Goal: Task Accomplishment & Management: Complete application form

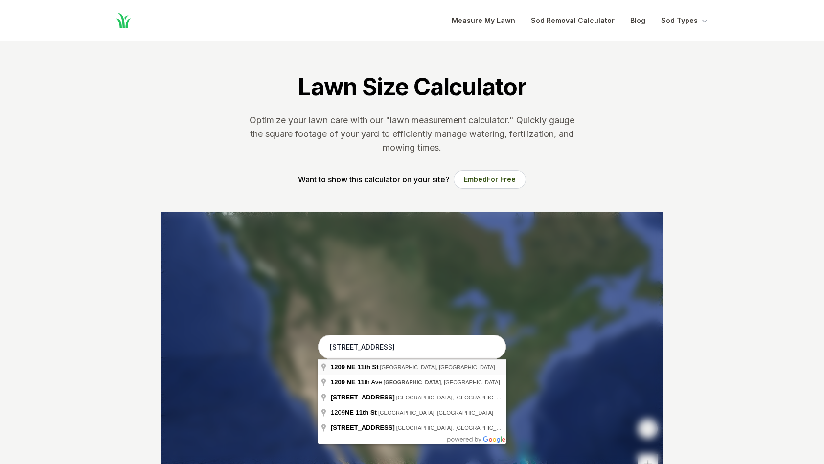
type input "1209 NE 11th St, Cape Coral, FL"
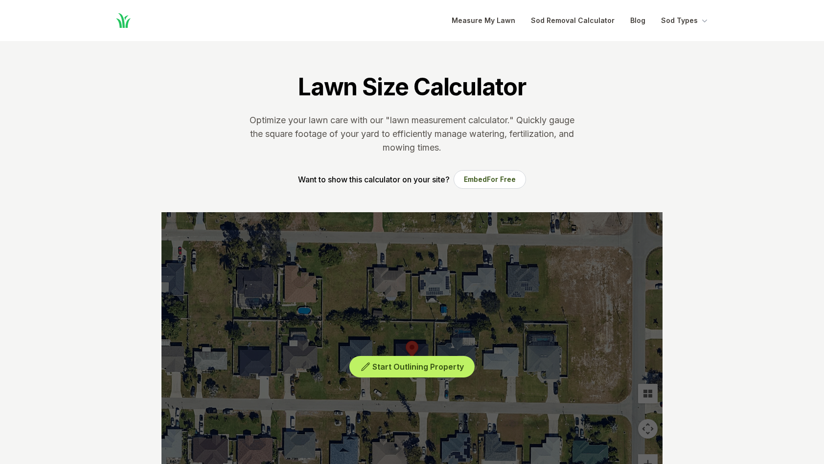
click at [409, 353] on div "Start Outlining Property" at bounding box center [411, 358] width 501 height 293
click at [408, 353] on div "Start Outlining Property" at bounding box center [411, 358] width 501 height 293
click at [400, 378] on div "Start Outlining Property" at bounding box center [411, 358] width 501 height 293
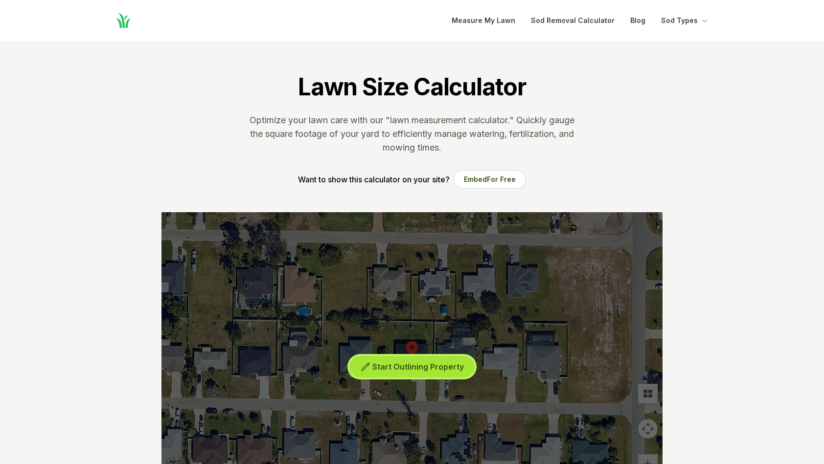
click at [406, 372] on button "Start Outlining Property" at bounding box center [411, 367] width 125 height 22
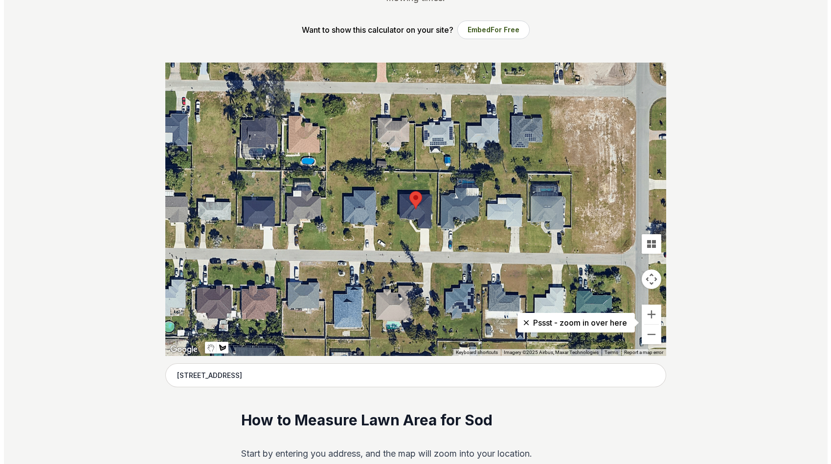
scroll to position [222, 0]
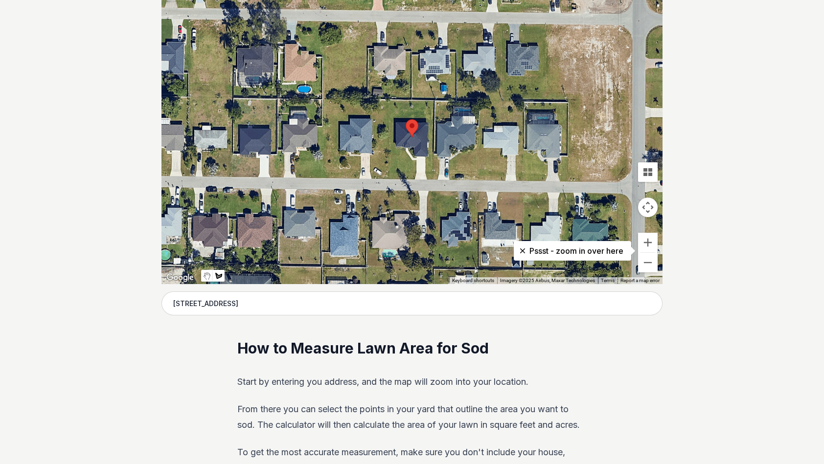
click at [414, 179] on div at bounding box center [411, 137] width 501 height 293
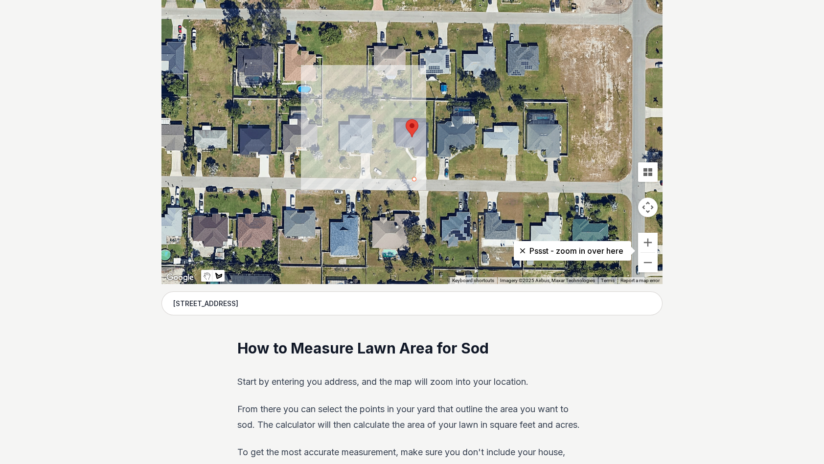
click at [399, 179] on div at bounding box center [411, 137] width 501 height 293
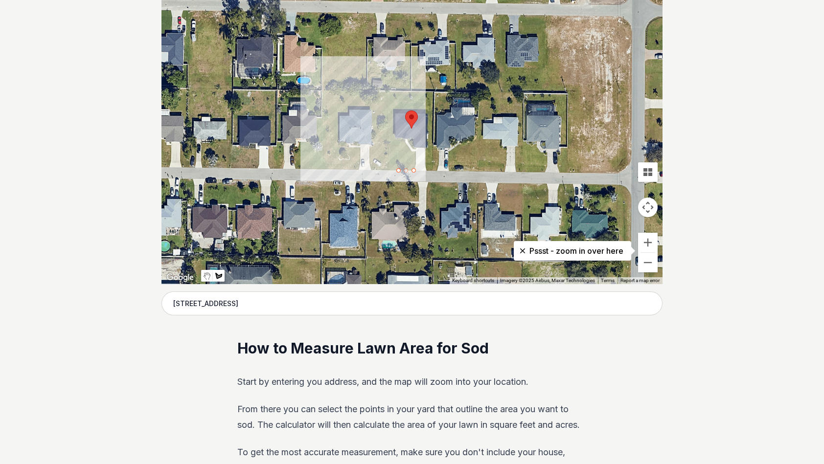
drag, startPoint x: 399, startPoint y: 178, endPoint x: 398, endPoint y: 166, distance: 12.3
click at [398, 166] on div at bounding box center [411, 137] width 501 height 293
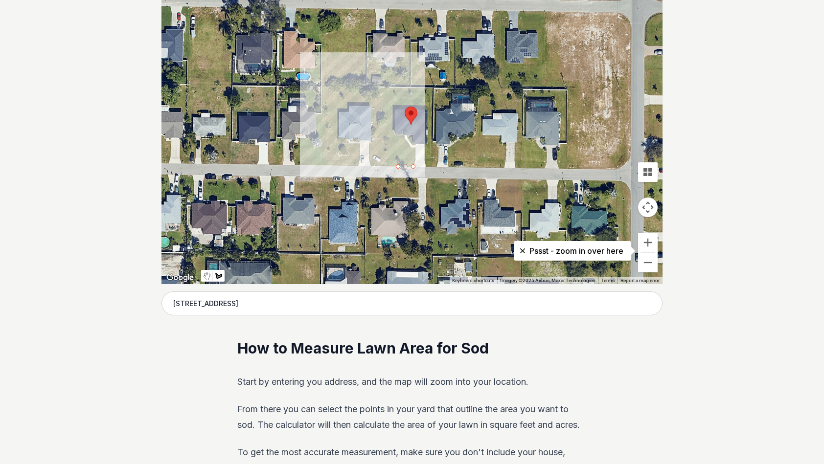
click at [398, 157] on div at bounding box center [411, 137] width 501 height 293
click at [415, 157] on div at bounding box center [411, 137] width 501 height 293
click at [415, 156] on div at bounding box center [411, 137] width 501 height 293
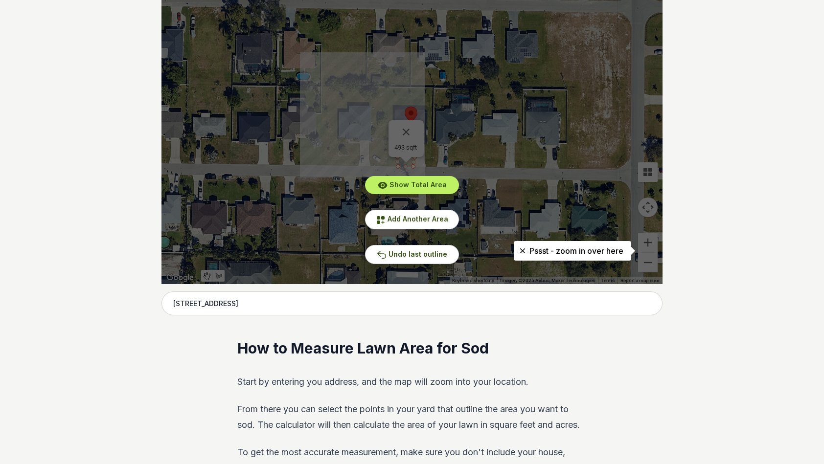
click at [419, 184] on span "Show Total Area" at bounding box center [417, 184] width 57 height 8
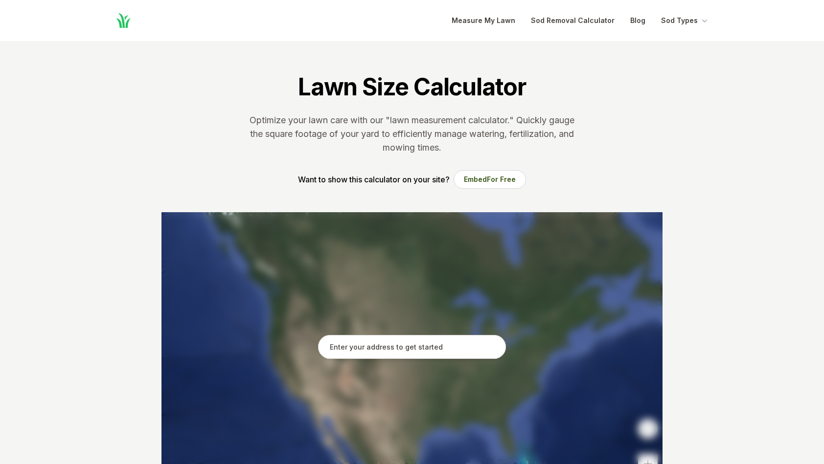
click at [373, 350] on input "text" at bounding box center [412, 347] width 188 height 24
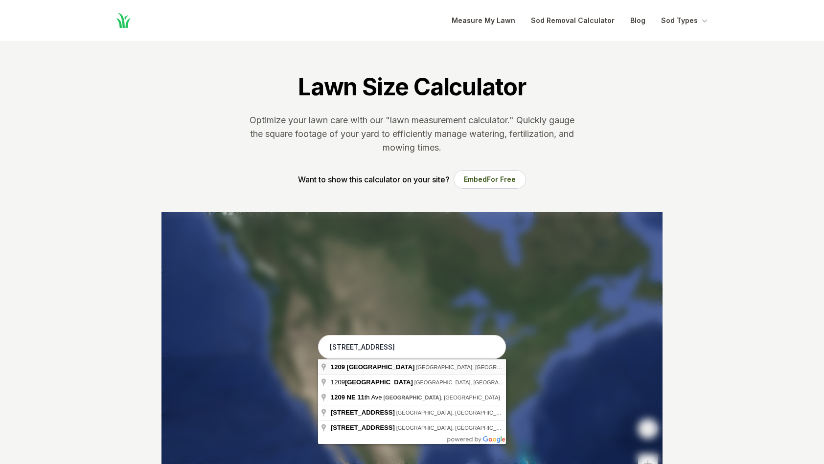
type input "[STREET_ADDRESS]"
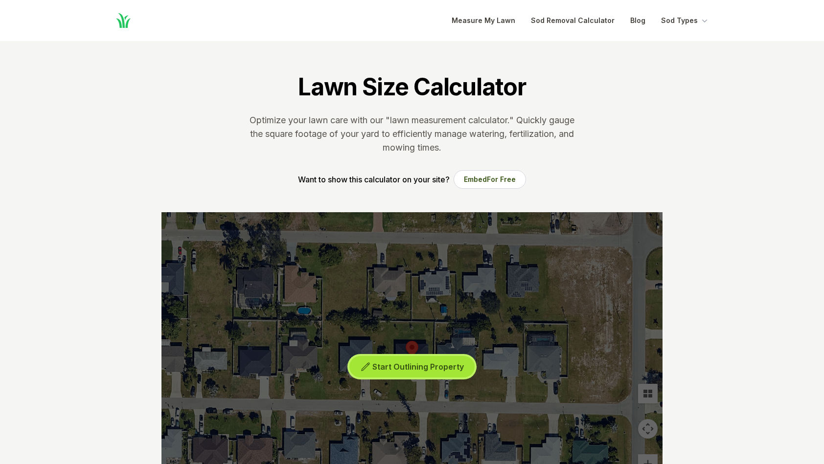
click at [425, 366] on span "Start Outlining Property" at bounding box center [417, 367] width 91 height 10
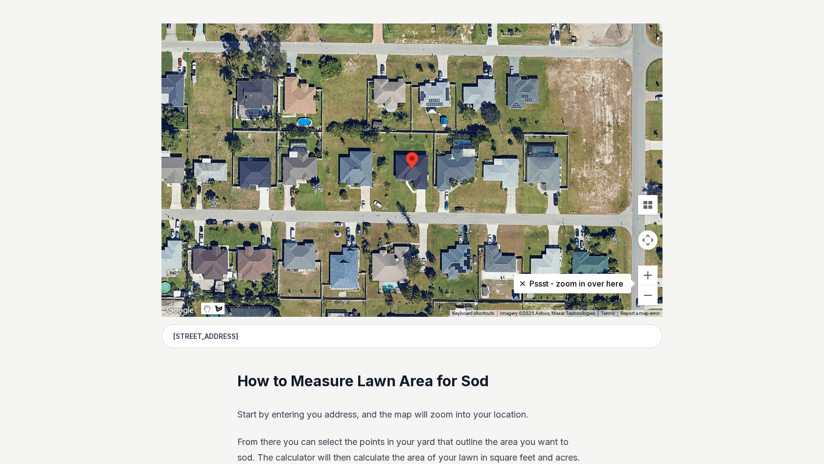
scroll to position [215, 0]
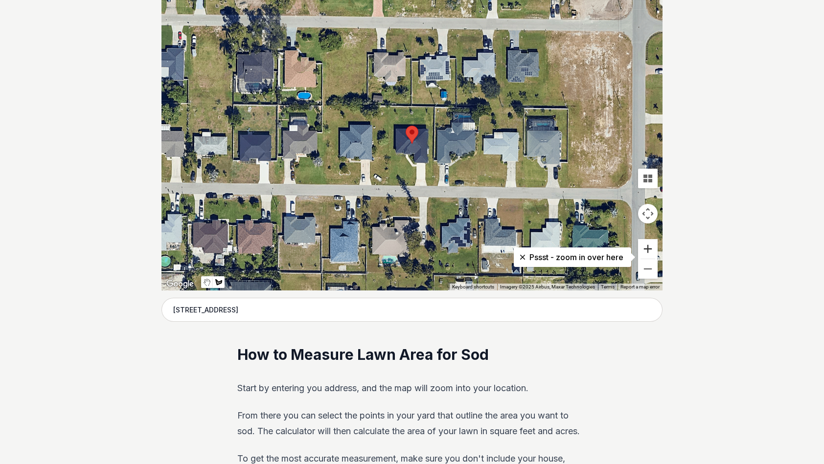
click at [647, 249] on button "Zoom in" at bounding box center [648, 249] width 20 height 20
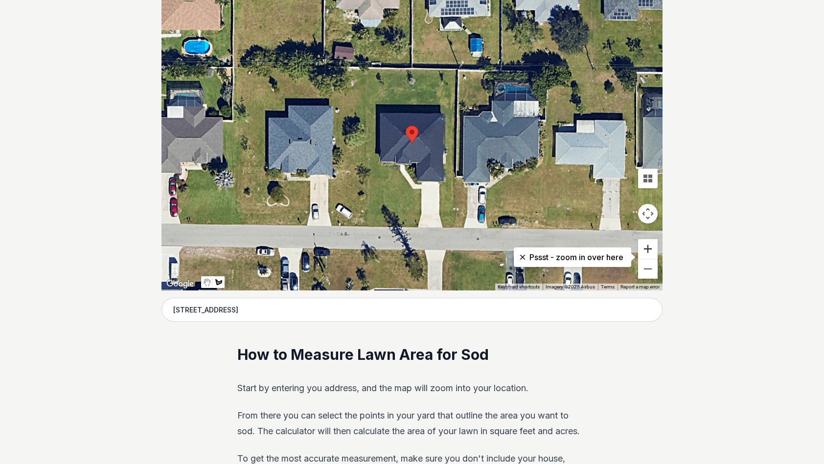
click at [647, 249] on button "Zoom in" at bounding box center [648, 249] width 20 height 20
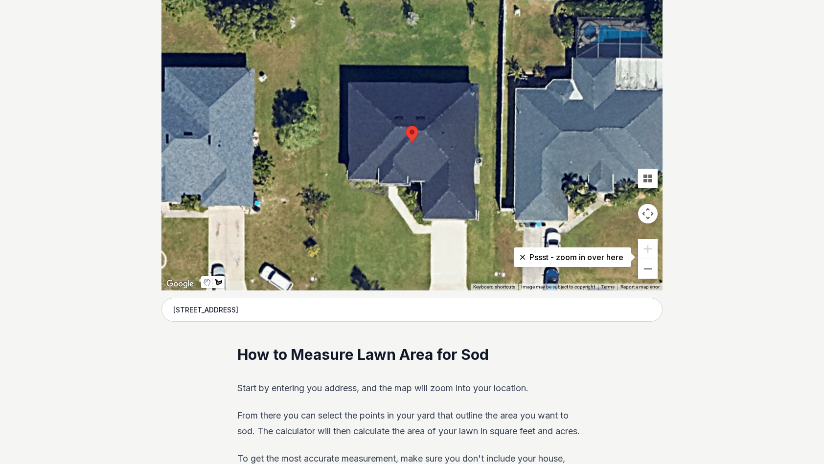
click at [471, 230] on div at bounding box center [411, 143] width 501 height 293
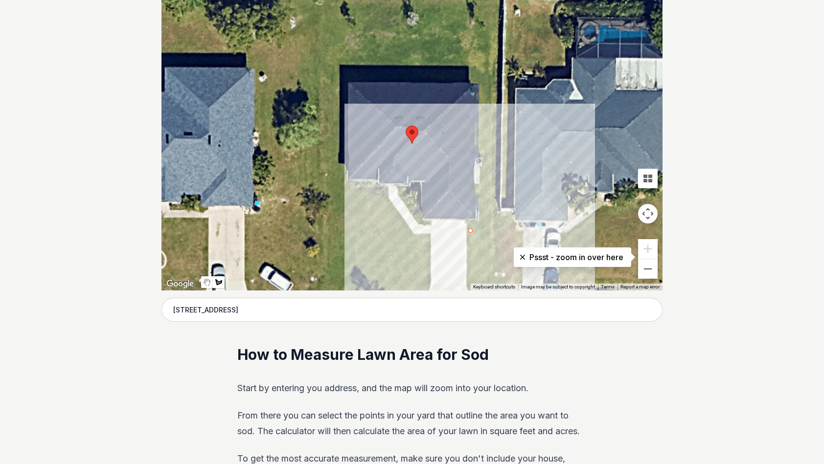
click at [468, 280] on div at bounding box center [411, 143] width 501 height 293
click at [650, 273] on button "Zoom out" at bounding box center [648, 269] width 20 height 20
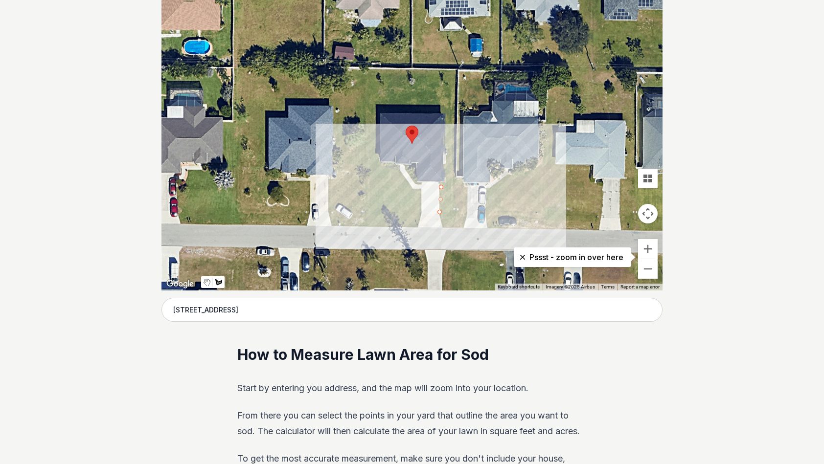
click at [445, 212] on div at bounding box center [411, 143] width 501 height 293
click at [445, 185] on div at bounding box center [411, 143] width 501 height 293
click at [442, 186] on div at bounding box center [411, 143] width 501 height 293
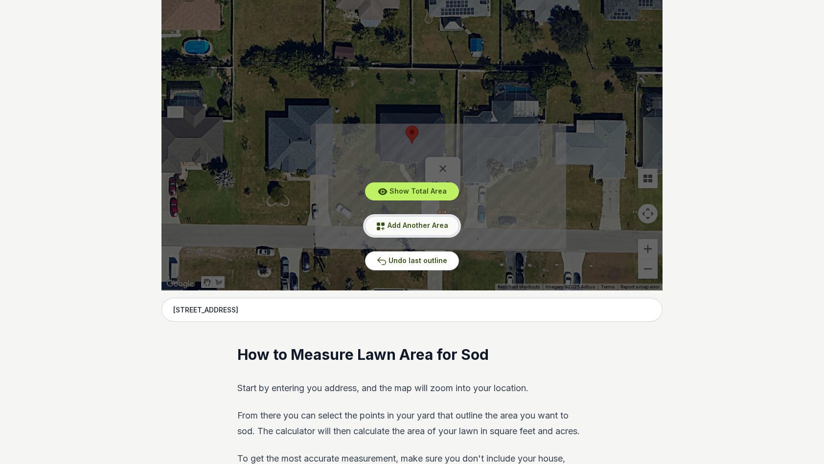
click at [409, 220] on button "Add Another Area" at bounding box center [412, 225] width 94 height 19
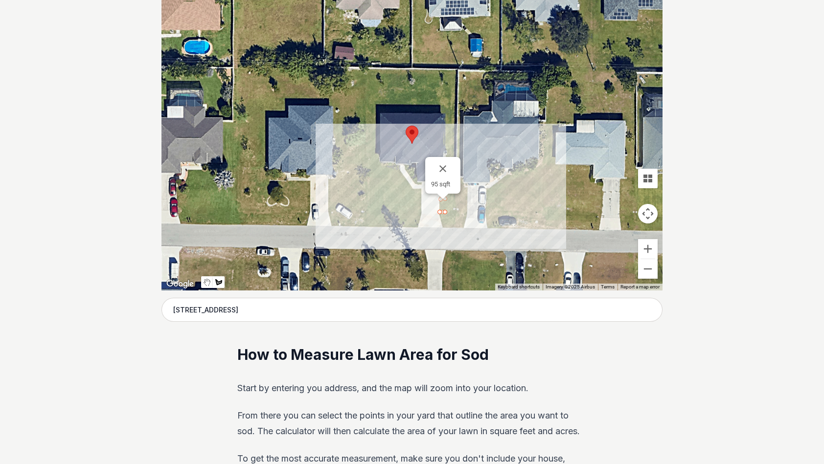
click at [415, 226] on div at bounding box center [411, 143] width 501 height 293
click at [393, 226] on div at bounding box center [411, 143] width 501 height 293
click at [393, 207] on div at bounding box center [411, 143] width 501 height 293
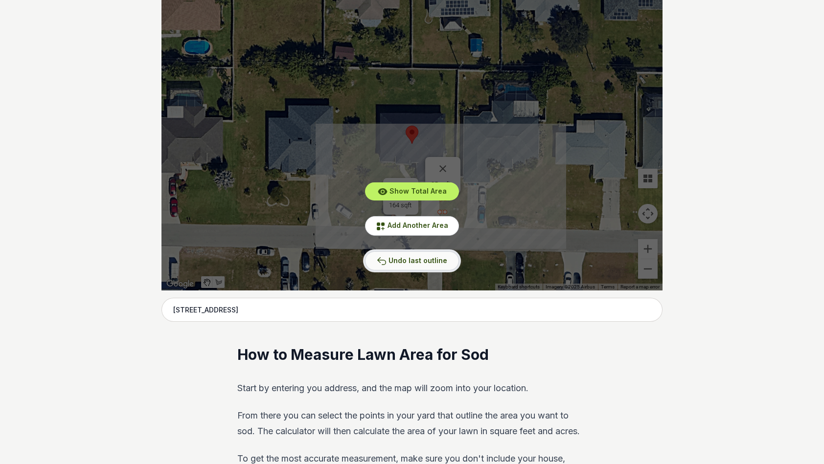
click at [414, 262] on span "Undo last outline" at bounding box center [417, 260] width 59 height 8
click at [346, 216] on div "Show Total Area Add Another Area Undo last outline" at bounding box center [411, 143] width 501 height 293
click at [406, 226] on span "Add Another Area" at bounding box center [417, 225] width 61 height 8
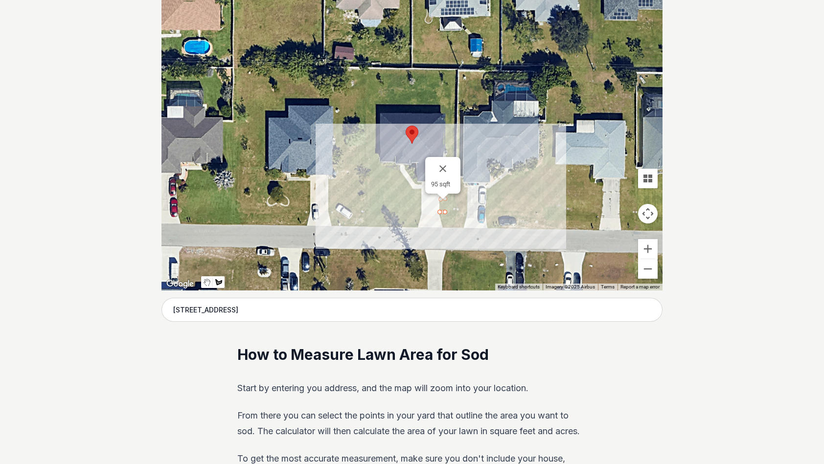
click at [416, 225] on div at bounding box center [411, 143] width 501 height 293
click at [387, 225] on div at bounding box center [411, 143] width 501 height 293
click at [387, 211] on div at bounding box center [411, 143] width 501 height 293
click at [420, 210] on div at bounding box center [411, 143] width 501 height 293
click at [416, 224] on div at bounding box center [411, 143] width 501 height 293
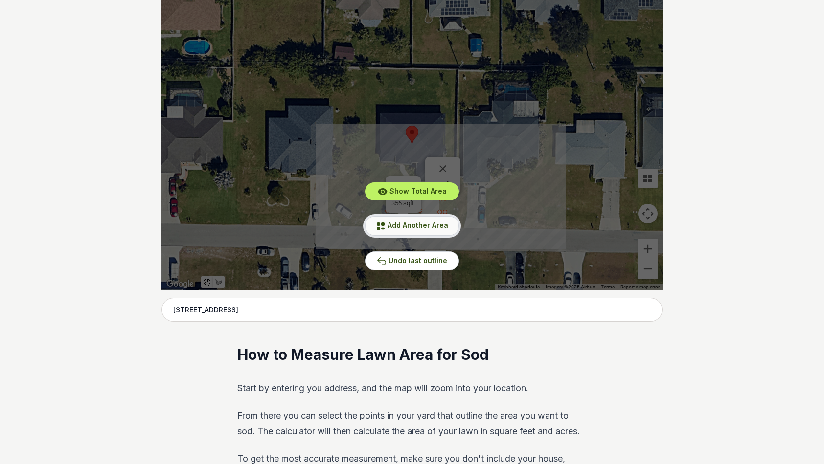
click at [384, 224] on icon at bounding box center [381, 227] width 8 height 8
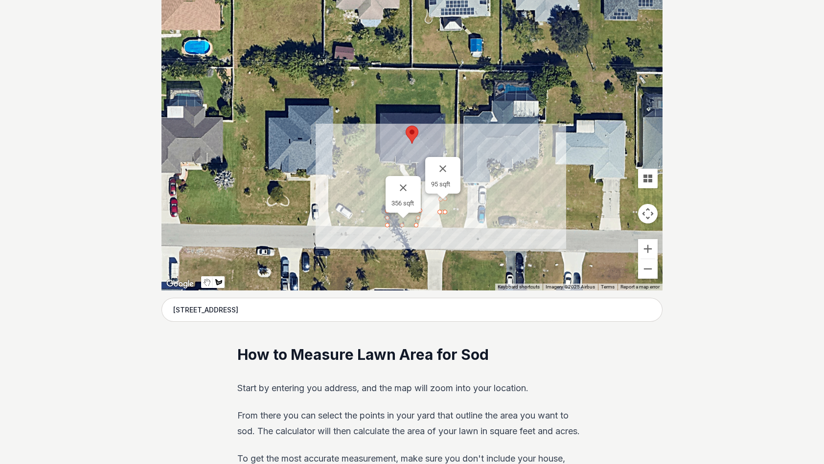
click at [380, 161] on div at bounding box center [411, 143] width 501 height 293
click at [364, 160] on div at bounding box center [411, 143] width 501 height 293
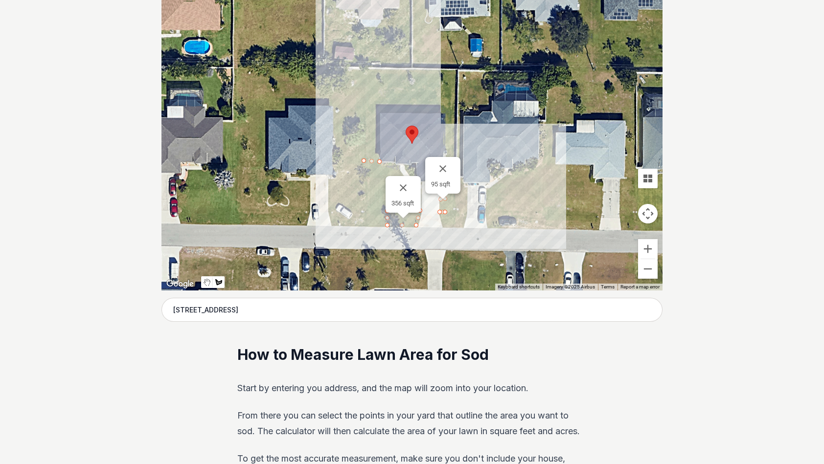
click at [364, 111] on div at bounding box center [411, 143] width 501 height 293
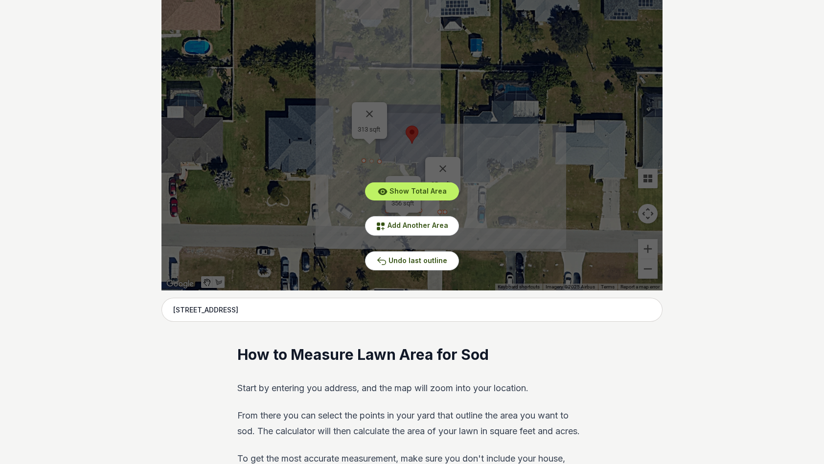
click at [370, 110] on div "Show Total Area Add Another Area Undo last outline" at bounding box center [411, 143] width 501 height 293
click at [406, 260] on span "Undo last outline" at bounding box center [417, 260] width 59 height 8
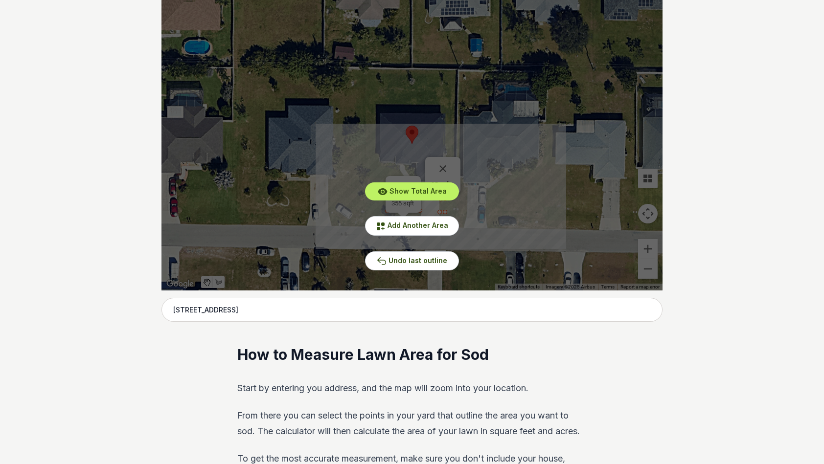
click at [368, 160] on div "Show Total Area Add Another Area Undo last outline" at bounding box center [411, 143] width 501 height 293
click at [395, 223] on span "Add Another Area" at bounding box center [417, 225] width 61 height 8
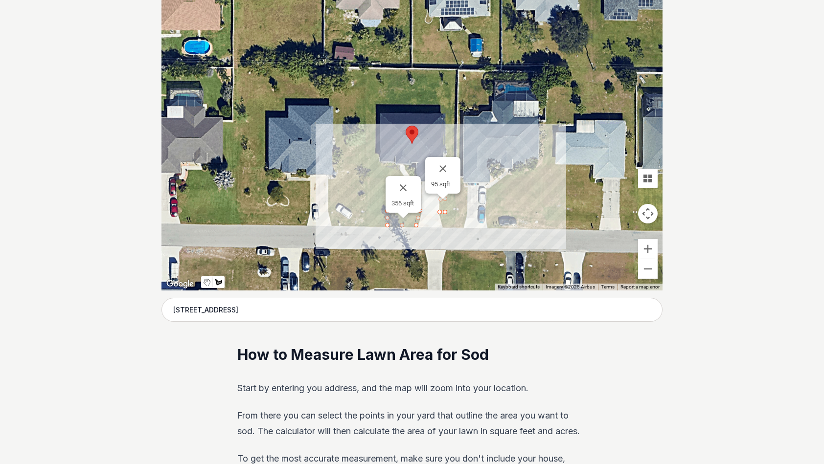
click at [377, 161] on div at bounding box center [411, 143] width 501 height 293
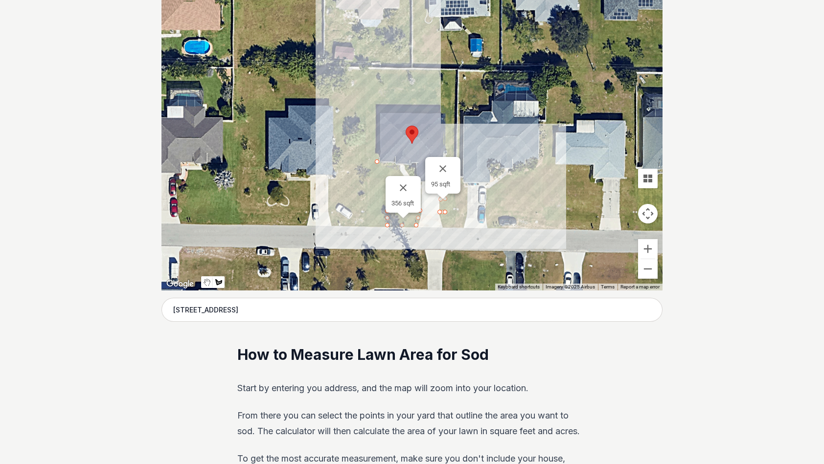
click at [376, 116] on div at bounding box center [411, 143] width 501 height 293
click at [363, 115] on div at bounding box center [411, 143] width 501 height 293
click at [365, 160] on div at bounding box center [411, 143] width 501 height 293
click at [376, 163] on div at bounding box center [411, 143] width 501 height 293
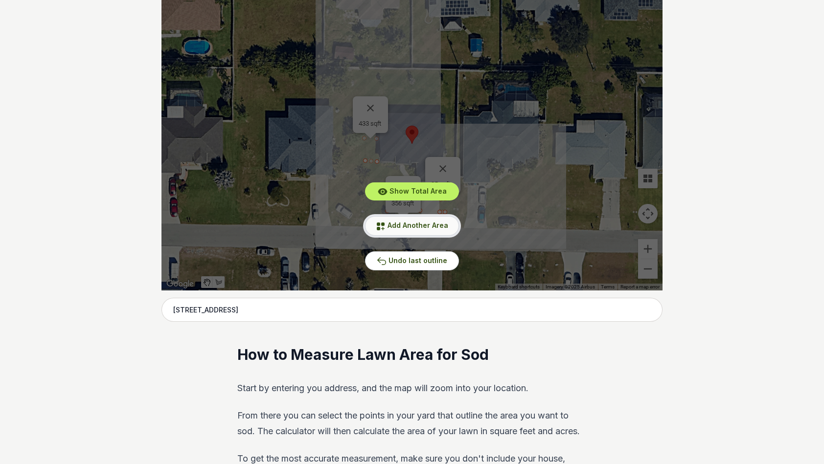
click at [418, 227] on span "Add Another Area" at bounding box center [417, 225] width 61 height 8
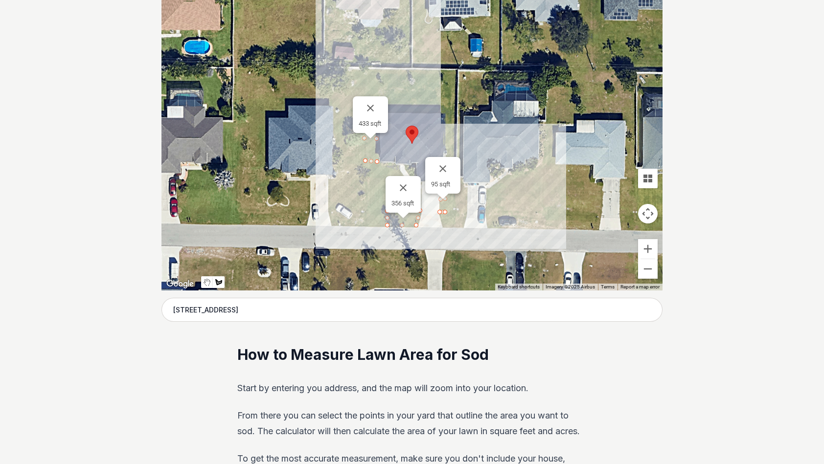
click at [400, 86] on div at bounding box center [411, 143] width 501 height 293
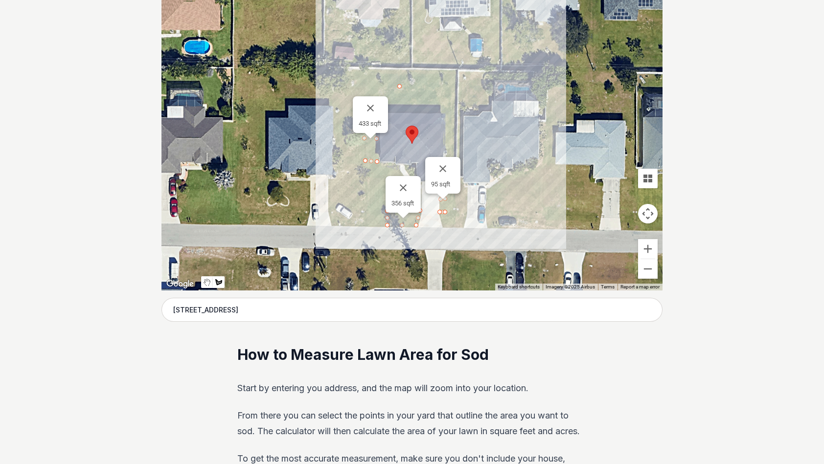
click at [443, 86] on div at bounding box center [411, 143] width 501 height 293
click at [445, 116] on div at bounding box center [411, 143] width 501 height 293
click at [399, 115] on div at bounding box center [411, 143] width 501 height 293
click at [399, 86] on div at bounding box center [411, 143] width 501 height 293
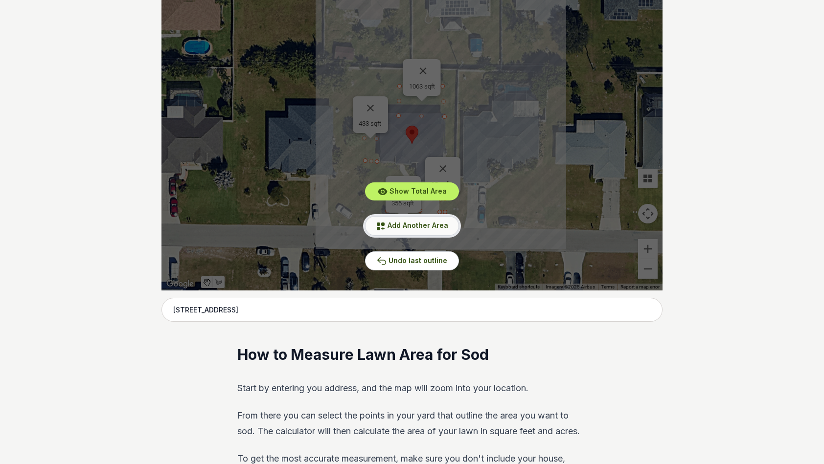
click at [417, 227] on span "Add Another Area" at bounding box center [417, 225] width 61 height 8
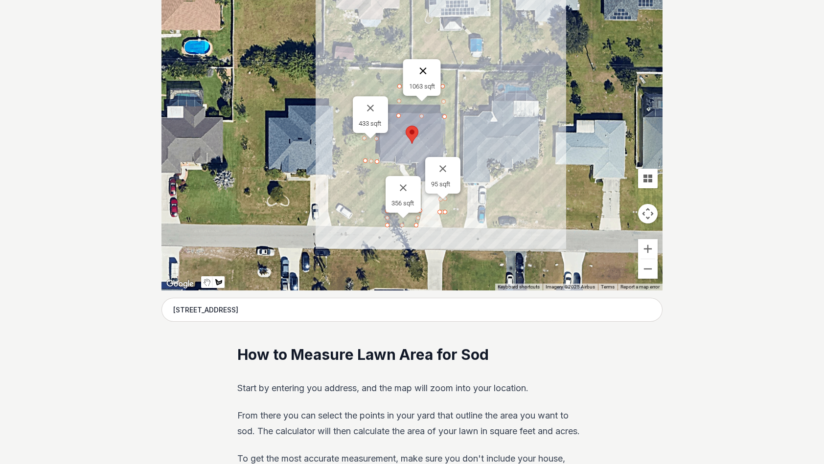
click at [428, 69] on button "Close" at bounding box center [422, 70] width 23 height 23
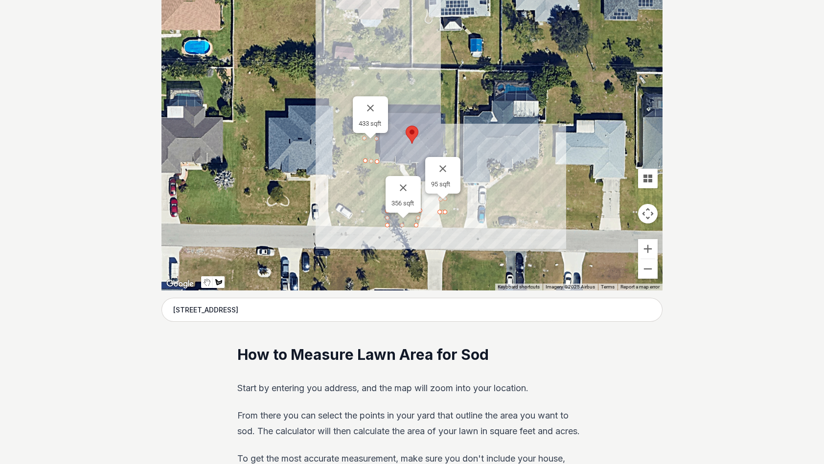
click at [442, 112] on div at bounding box center [411, 143] width 501 height 293
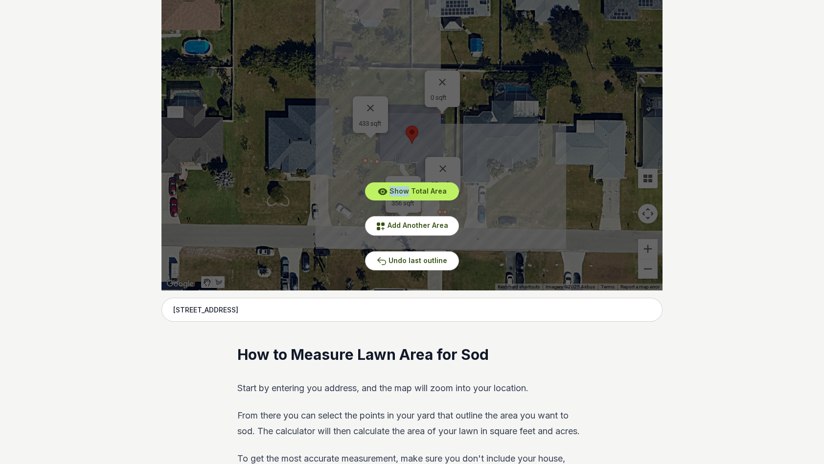
drag, startPoint x: 442, startPoint y: 112, endPoint x: 434, endPoint y: 112, distance: 7.8
click at [434, 112] on div "Show Total Area Add Another Area Undo last outline" at bounding box center [411, 143] width 501 height 293
click at [440, 85] on div "Show Total Area Add Another Area Undo last outline" at bounding box center [411, 143] width 501 height 293
click at [442, 83] on div "Show Total Area Add Another Area Undo last outline" at bounding box center [411, 143] width 501 height 293
click at [439, 77] on div "Show Total Area Add Another Area Undo last outline" at bounding box center [411, 143] width 501 height 293
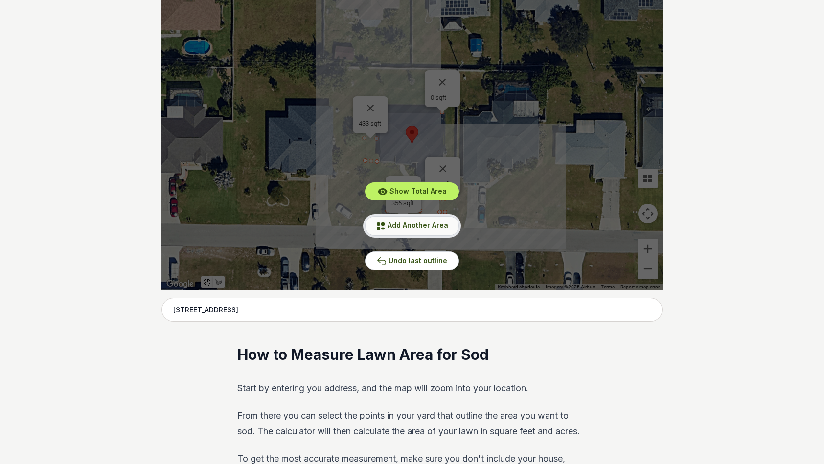
click at [419, 232] on button "Add Another Area" at bounding box center [412, 225] width 94 height 19
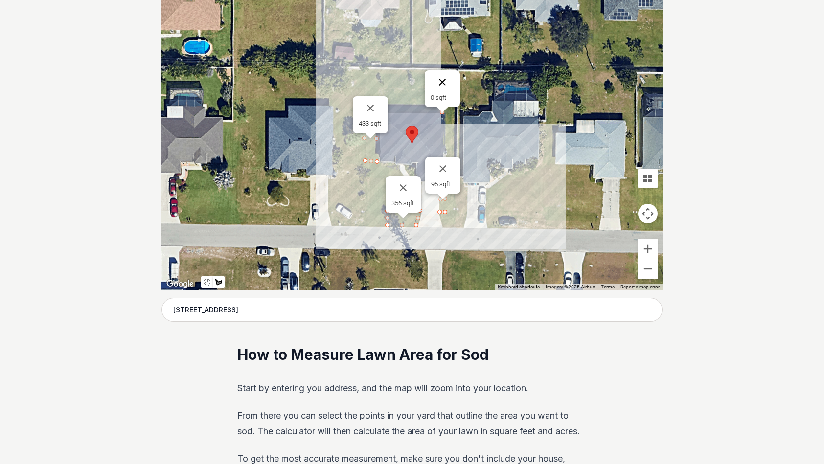
click at [444, 81] on button "Close" at bounding box center [441, 81] width 23 height 23
click at [445, 113] on div at bounding box center [411, 143] width 501 height 293
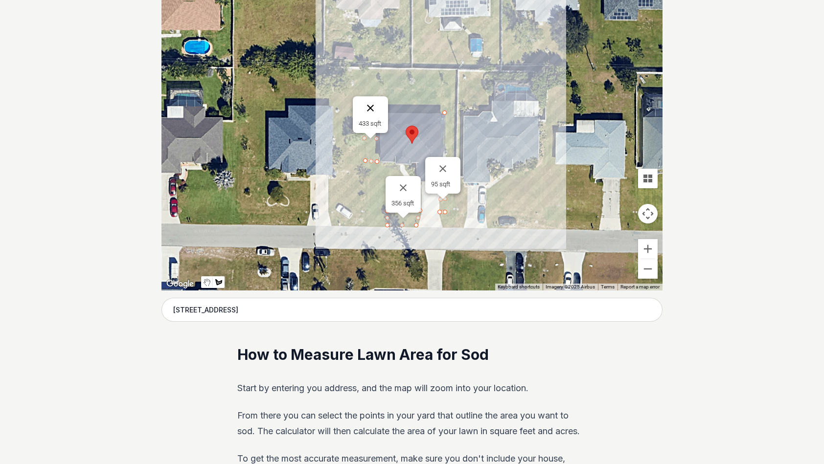
click at [369, 108] on button "Close" at bounding box center [370, 107] width 23 height 23
click at [369, 108] on div at bounding box center [411, 143] width 501 height 293
click at [369, 108] on div "Show Total Area Add Another Area Undo last outline" at bounding box center [411, 143] width 501 height 293
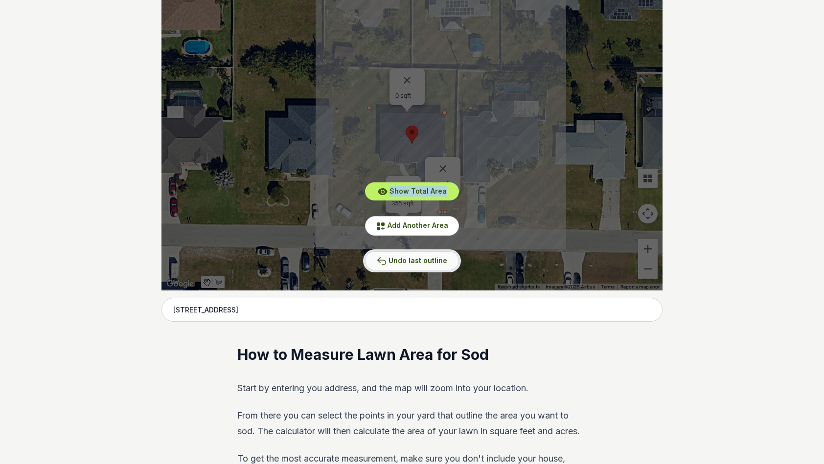
click at [396, 259] on span "Undo last outline" at bounding box center [417, 260] width 59 height 8
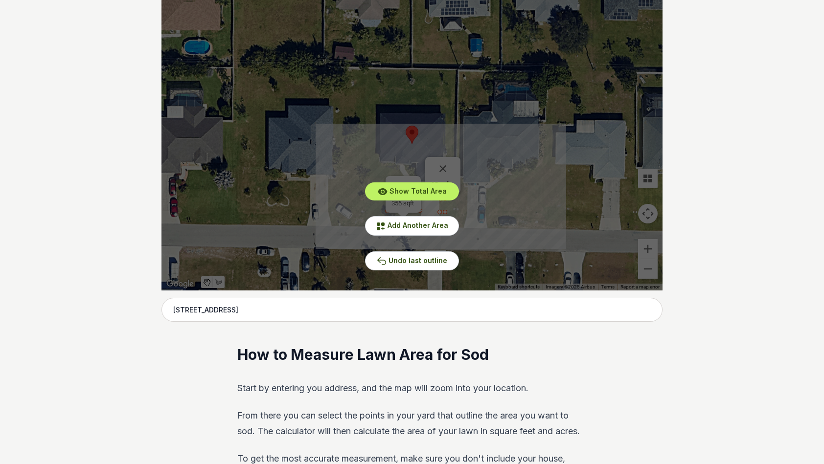
click at [424, 101] on div "Show Total Area Add Another Area Undo last outline" at bounding box center [411, 143] width 501 height 293
click at [410, 223] on span "Add Another Area" at bounding box center [417, 225] width 61 height 8
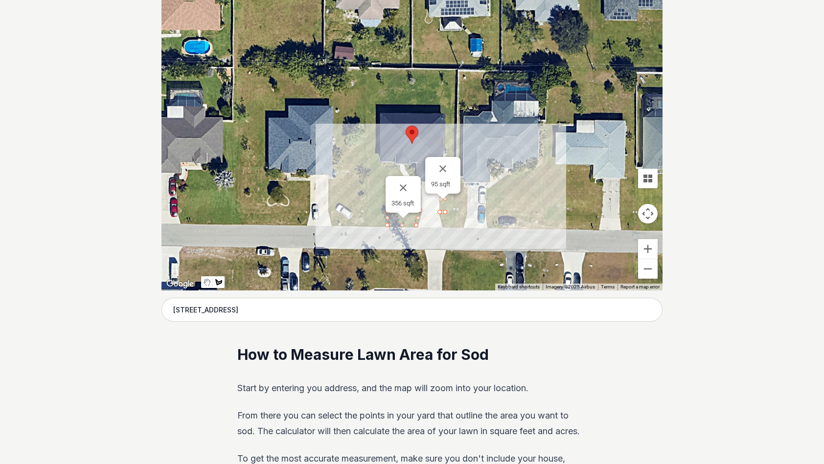
click at [444, 113] on div at bounding box center [411, 143] width 501 height 293
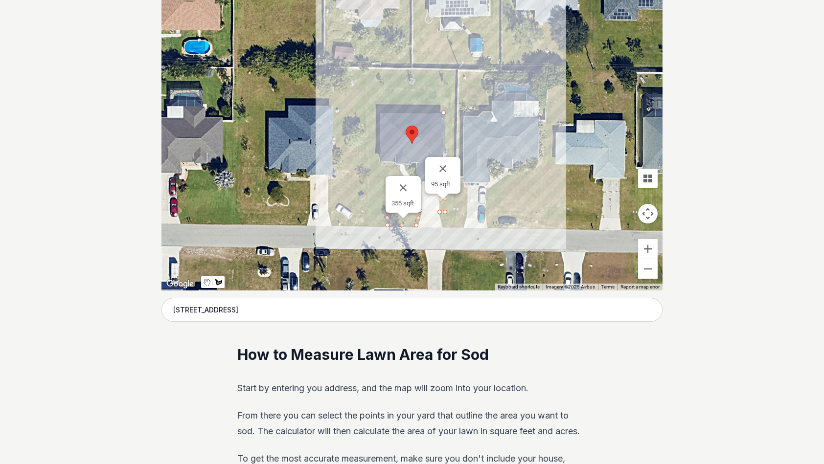
click at [362, 113] on div at bounding box center [411, 143] width 501 height 293
click at [363, 96] on div at bounding box center [411, 143] width 501 height 293
click at [446, 96] on div at bounding box center [411, 143] width 501 height 293
click at [445, 114] on div at bounding box center [411, 143] width 501 height 293
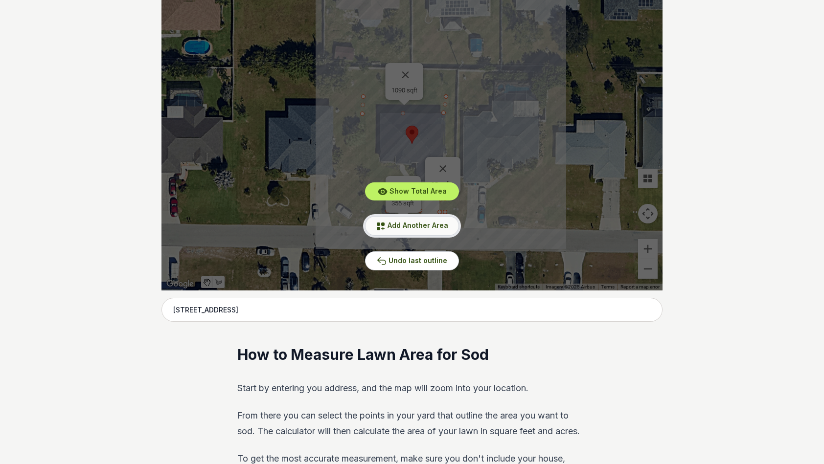
click at [410, 227] on span "Add Another Area" at bounding box center [417, 225] width 61 height 8
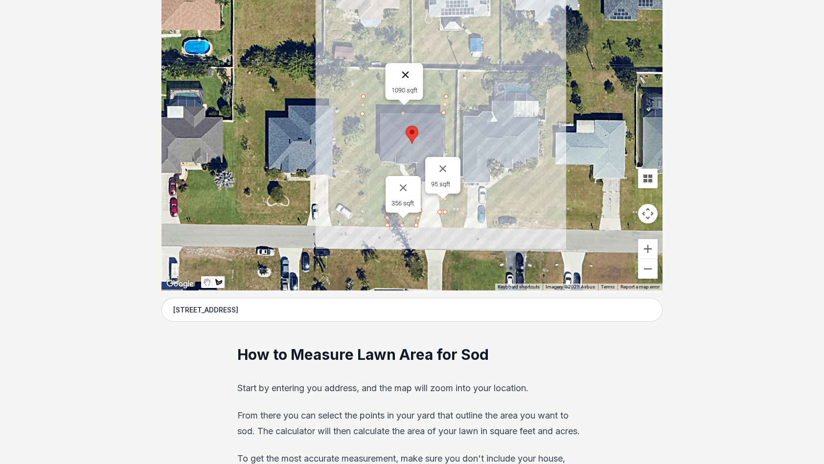
click at [405, 71] on button "Close" at bounding box center [405, 74] width 23 height 23
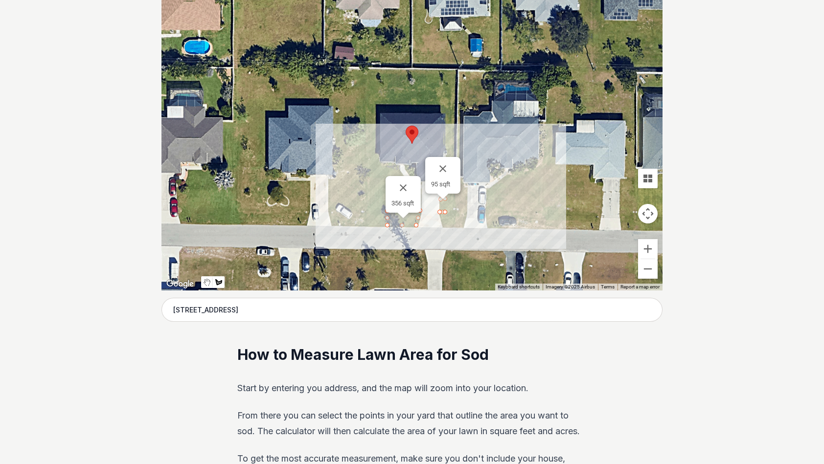
click at [380, 162] on div at bounding box center [411, 143] width 501 height 293
click at [364, 161] on div at bounding box center [411, 143] width 501 height 293
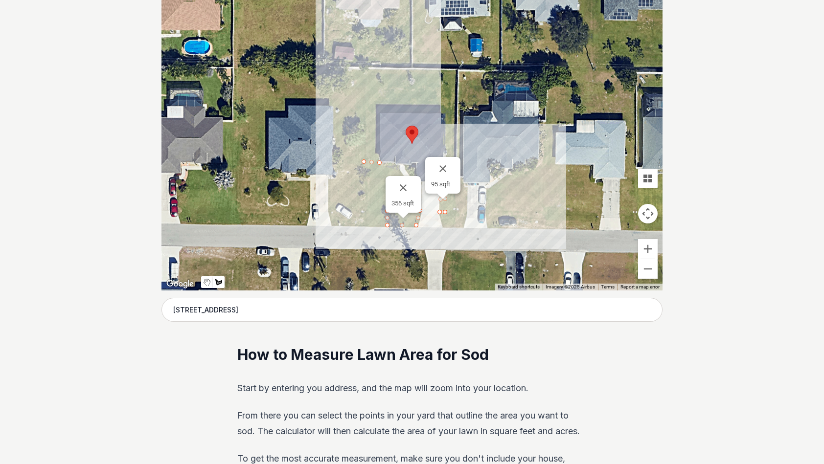
click at [363, 112] on div at bounding box center [411, 143] width 501 height 293
click at [379, 113] on div at bounding box center [411, 143] width 501 height 293
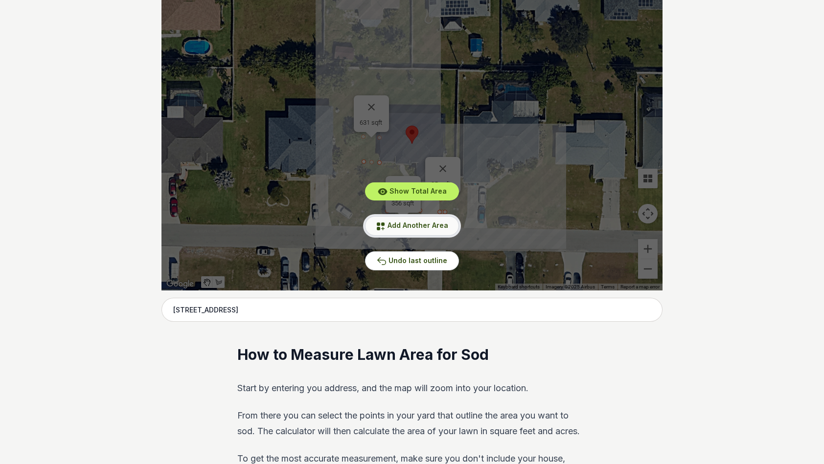
click at [420, 231] on button "Add Another Area" at bounding box center [412, 225] width 94 height 19
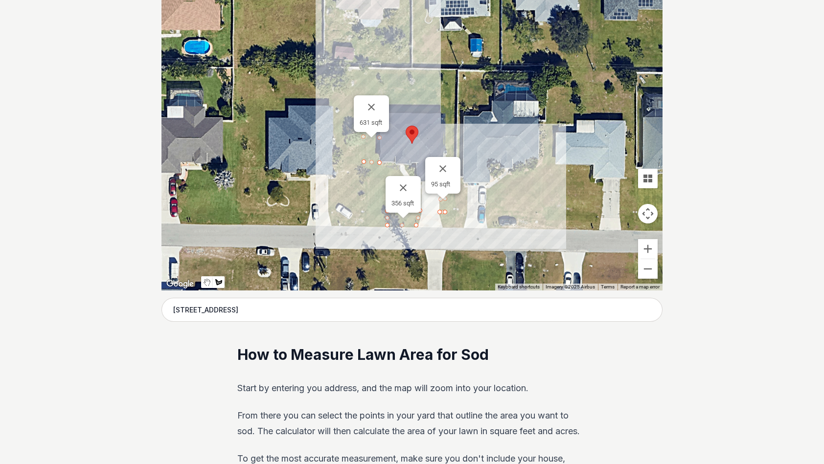
click at [442, 112] on div at bounding box center [411, 143] width 501 height 293
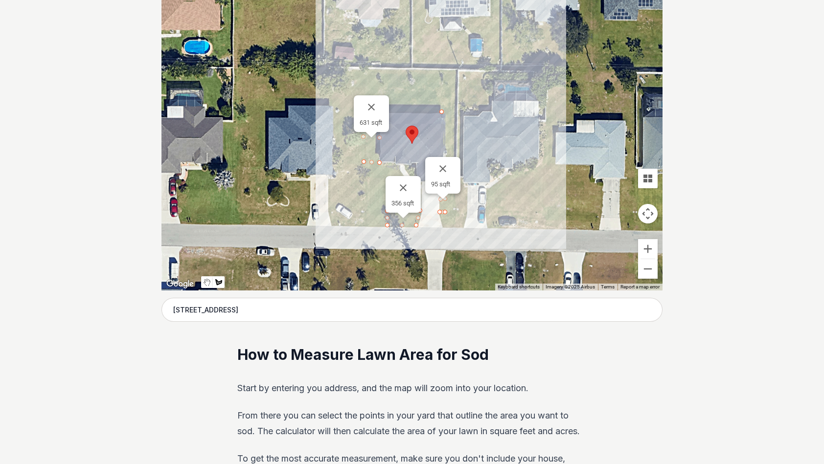
click at [350, 114] on div at bounding box center [411, 143] width 501 height 293
click at [349, 94] on div at bounding box center [411, 143] width 501 height 293
click at [444, 95] on div at bounding box center [411, 143] width 501 height 293
click at [444, 112] on div at bounding box center [411, 143] width 501 height 293
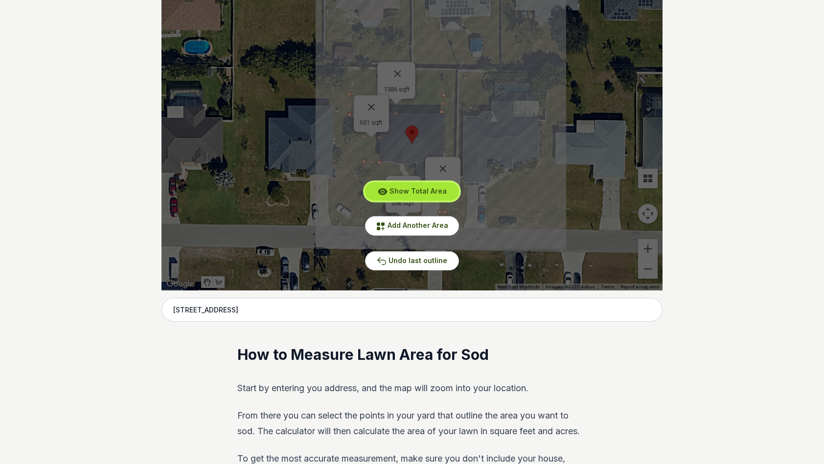
click at [427, 190] on span "Show Total Area" at bounding box center [417, 191] width 57 height 8
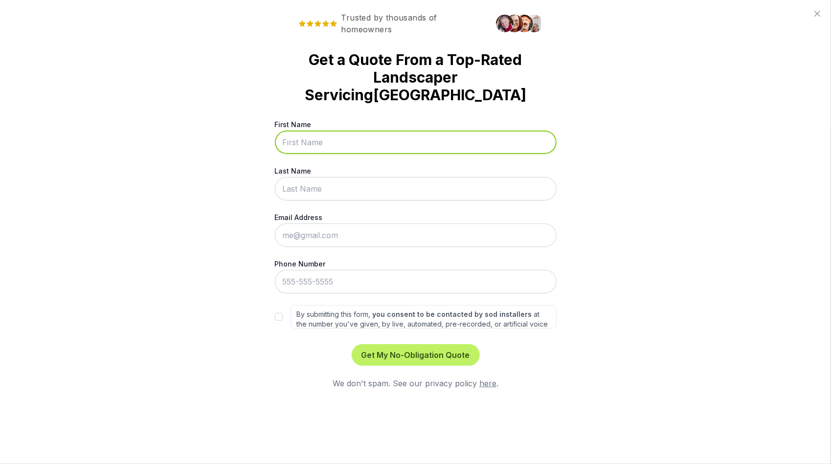
click at [342, 131] on input "First Name" at bounding box center [416, 142] width 282 height 23
type input "[PERSON_NAME]"
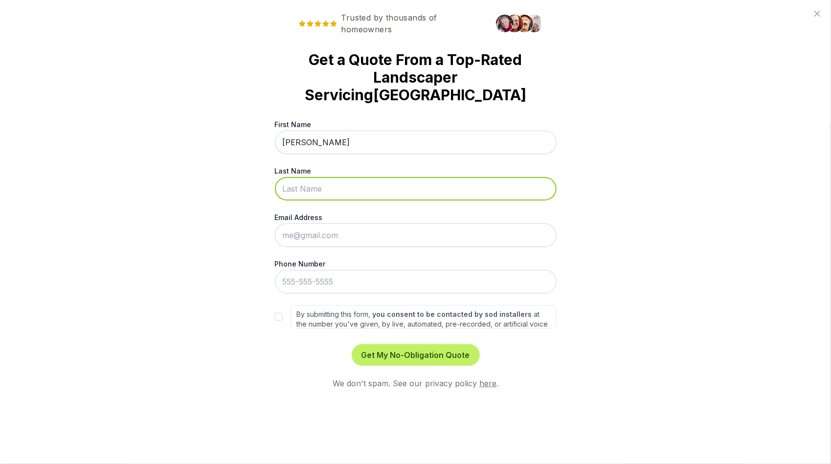
type input "[PERSON_NAME]"
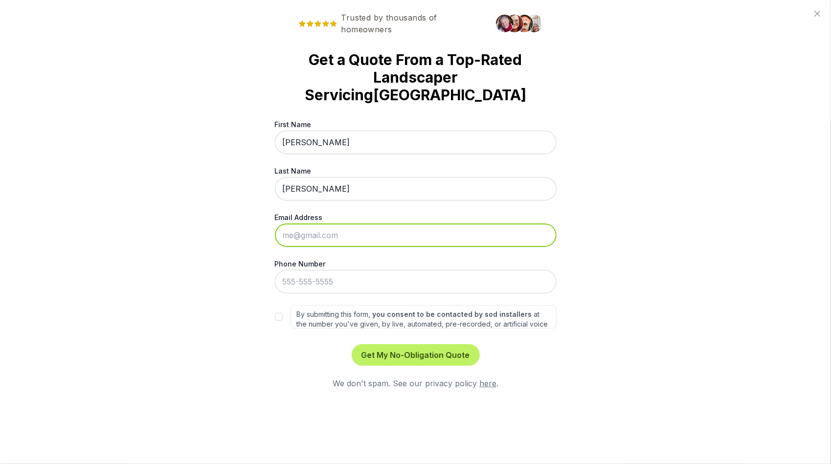
type input "[EMAIL_ADDRESS][DOMAIN_NAME]"
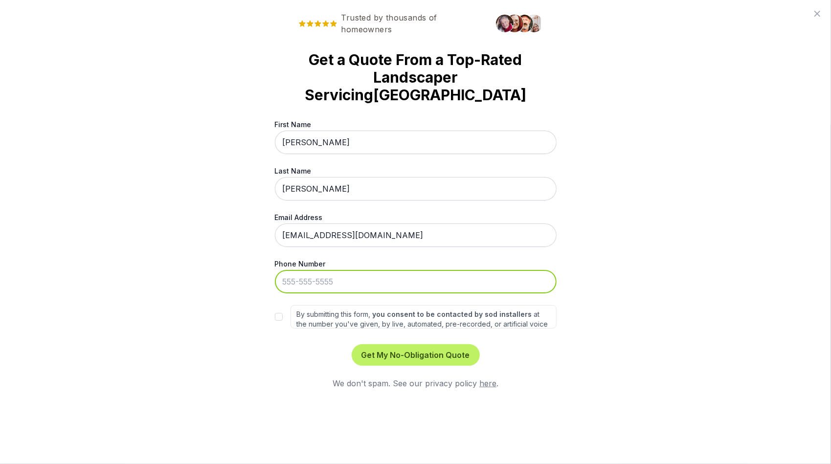
type input "[PHONE_NUMBER]"
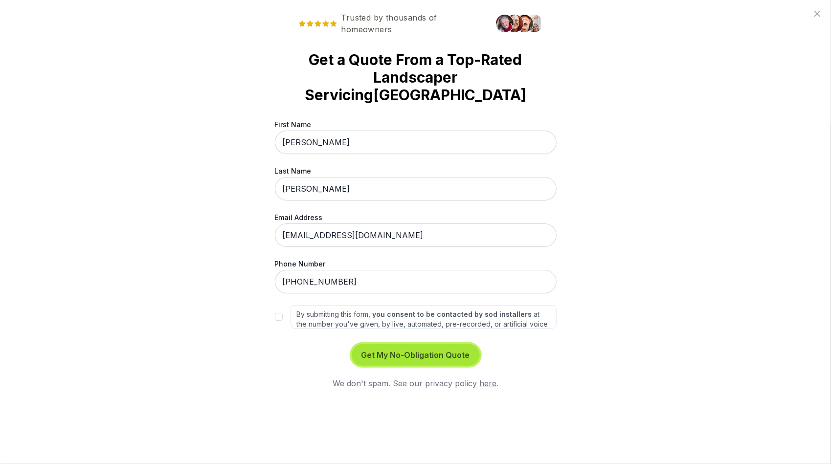
click at [396, 344] on button "Get My No-Obligation Quote" at bounding box center [416, 355] width 128 height 22
click at [427, 346] on button "Get My No-Obligation Quote" at bounding box center [416, 355] width 128 height 22
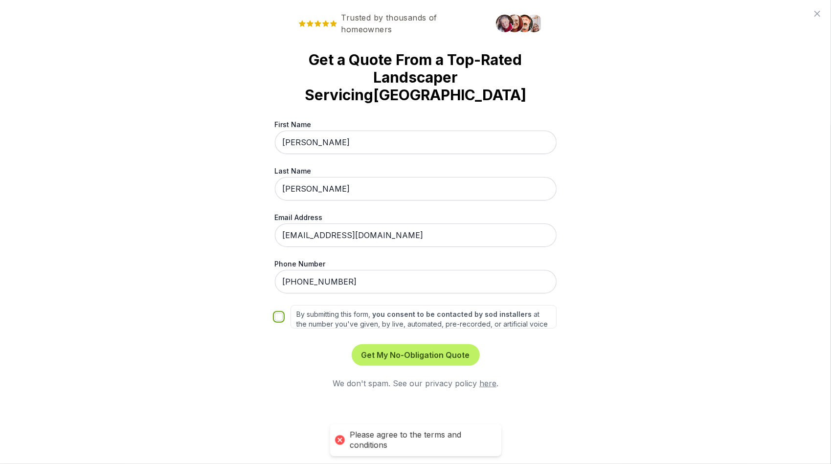
click at [275, 313] on input "By submitting this form, you consent to be contacted by sod installers at the n…" at bounding box center [279, 317] width 8 height 8
checkbox input "true"
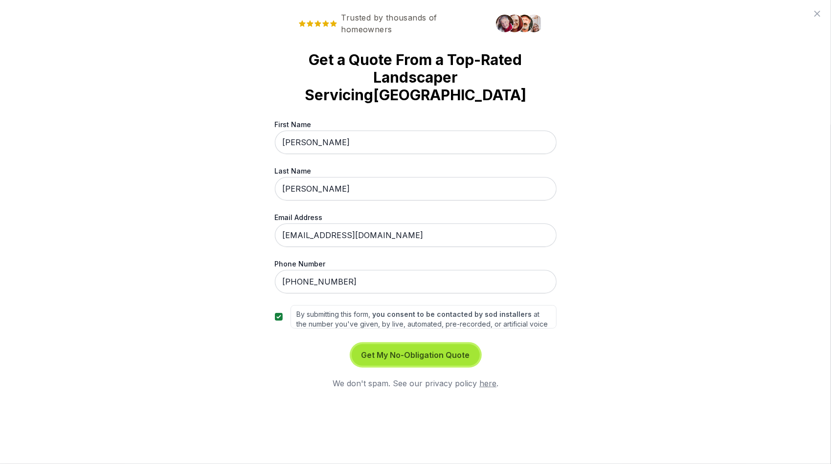
click at [403, 344] on button "Get My No-Obligation Quote" at bounding box center [416, 355] width 128 height 22
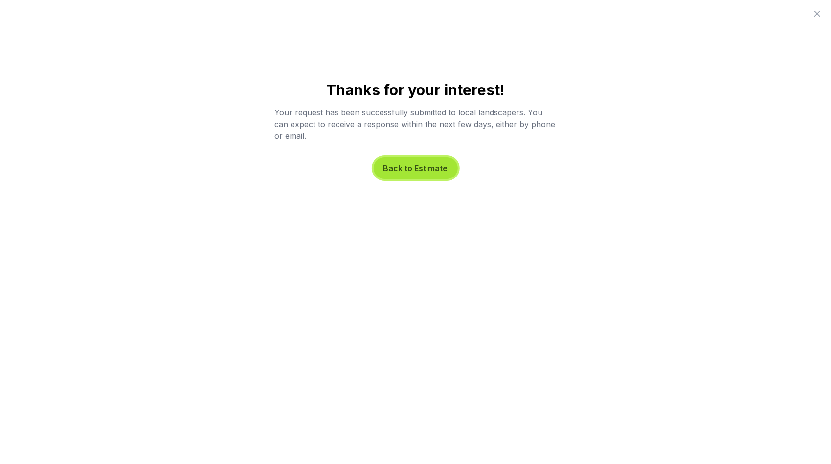
click at [421, 167] on button "Back to Estimate" at bounding box center [416, 169] width 84 height 22
click at [421, 167] on div "Total Estimated Area: 2,468 sqft or 0.057 acres Close" at bounding box center [416, 232] width 320 height 169
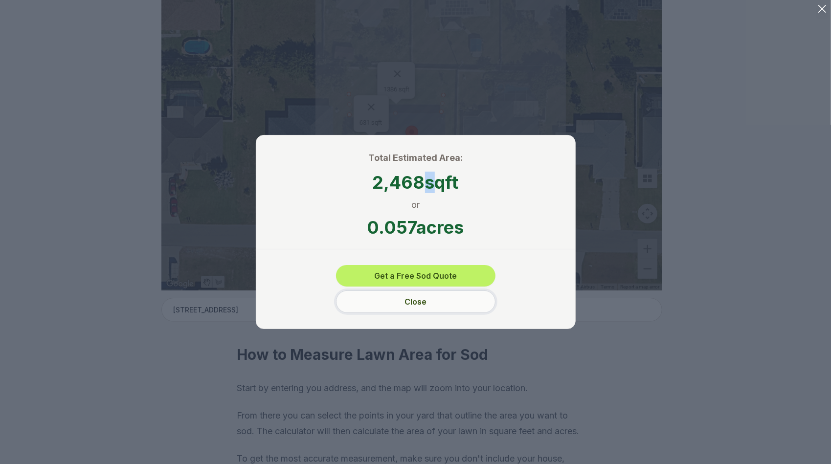
click at [432, 309] on button "Close" at bounding box center [415, 302] width 159 height 23
